Goal: Check status: Check status

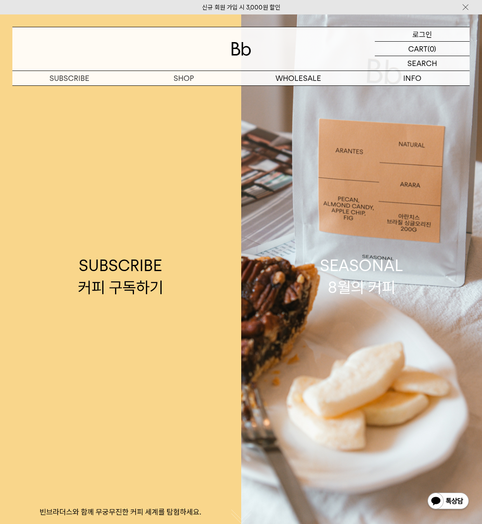
click at [432, 35] on div "LOGIN 로그인" at bounding box center [422, 34] width 95 height 14
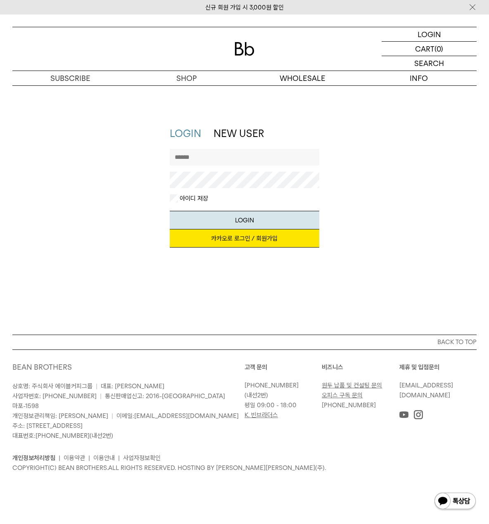
click at [239, 238] on link "카카오로 로그인 / 회원가입" at bounding box center [244, 238] width 149 height 18
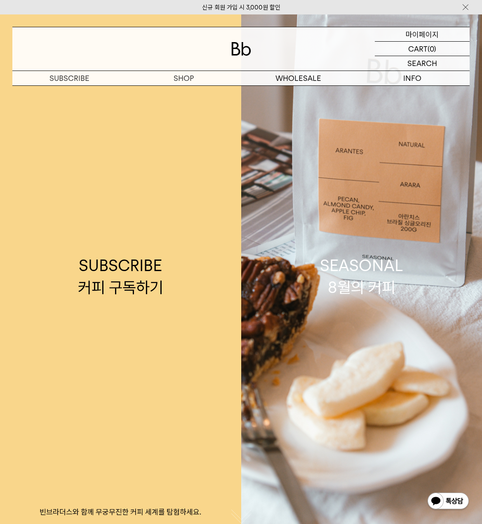
click at [425, 31] on p "마이페이지" at bounding box center [422, 34] width 33 height 14
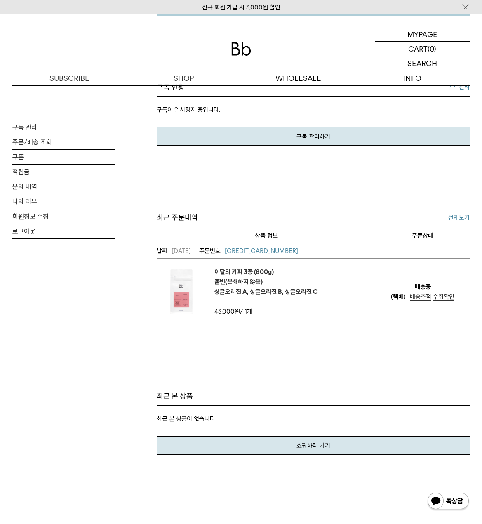
scroll to position [206, 0]
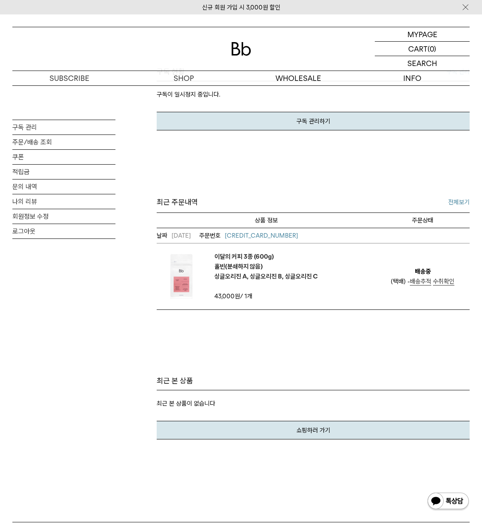
click at [420, 283] on span "배송추적" at bounding box center [420, 281] width 21 height 7
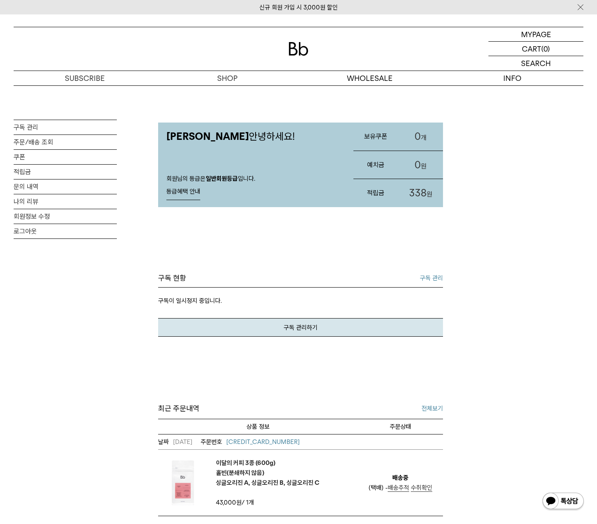
click at [399, 490] on span "배송추적" at bounding box center [397, 487] width 21 height 7
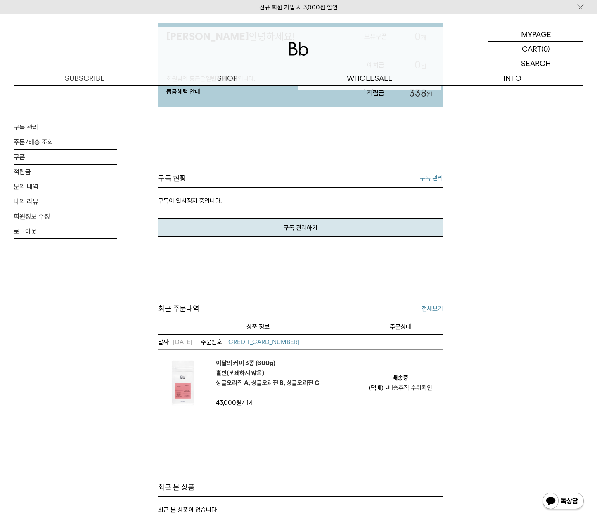
scroll to position [41, 0]
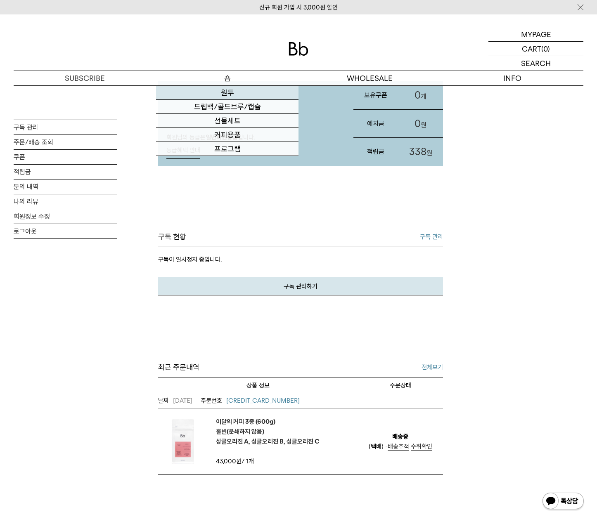
click at [229, 97] on link "원두" at bounding box center [227, 93] width 142 height 14
